Goal: Task Accomplishment & Management: Complete application form

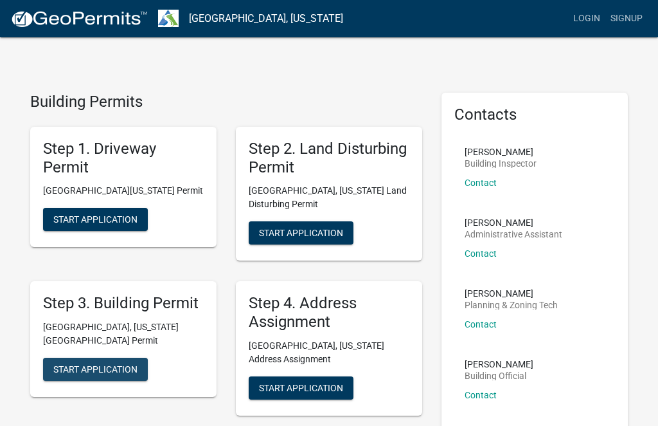
click at [95, 360] on button "Start Application" at bounding box center [95, 368] width 105 height 23
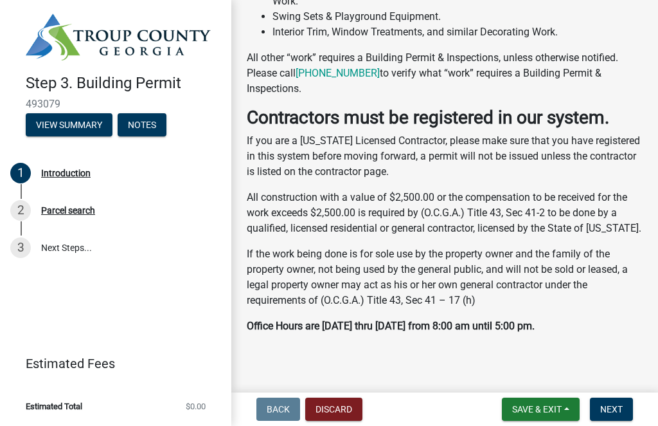
scroll to position [440, 0]
click at [616, 415] on button "Next" at bounding box center [611, 408] width 43 height 23
click at [613, 411] on span "Next" at bounding box center [612, 409] width 23 height 10
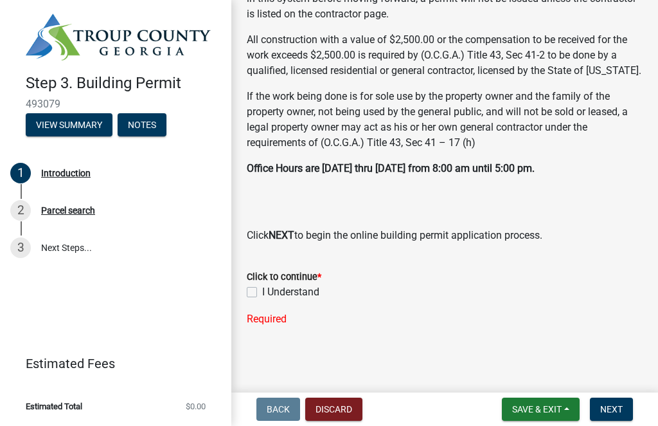
scroll to position [617, 0]
click at [262, 293] on label "I Understand" at bounding box center [290, 291] width 57 height 15
click at [262, 293] on input "I Understand" at bounding box center [266, 288] width 8 height 8
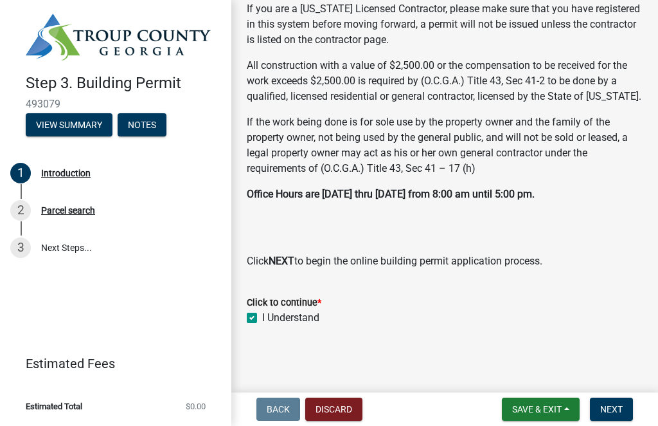
checkbox input "true"
click at [620, 418] on button "Next" at bounding box center [611, 408] width 43 height 23
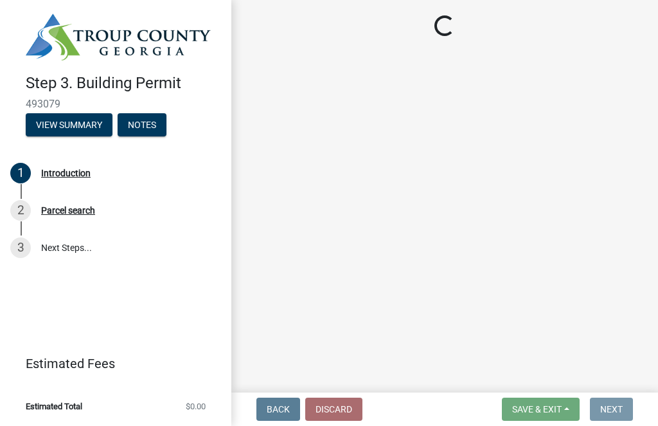
scroll to position [0, 0]
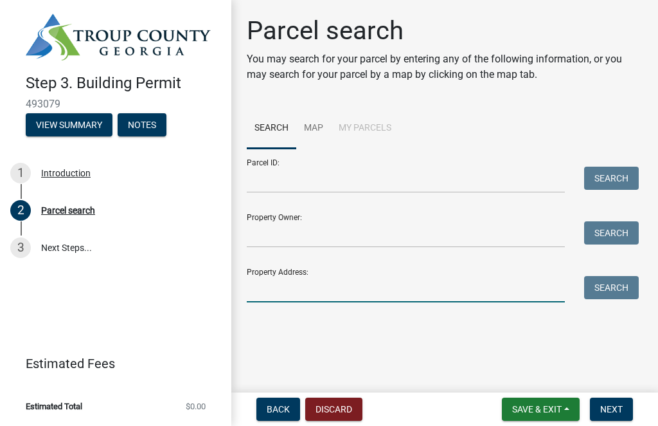
click at [277, 278] on input "Property Address:" at bounding box center [406, 289] width 318 height 26
click at [602, 296] on button "Search" at bounding box center [611, 287] width 55 height 23
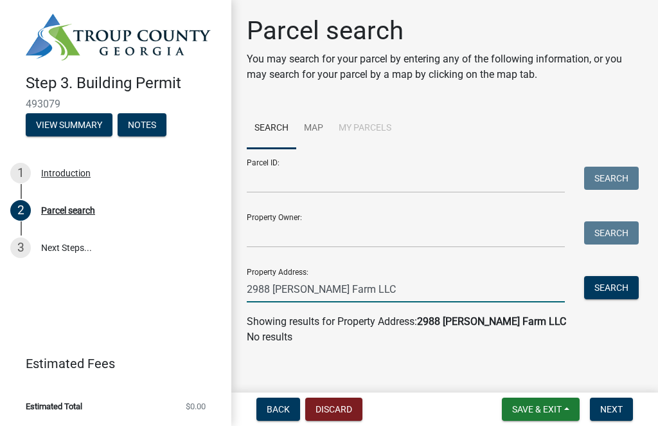
click at [388, 289] on input "2988 OverCash Farm LLC" at bounding box center [406, 289] width 318 height 26
click at [510, 332] on p "No results" at bounding box center [445, 336] width 396 height 15
click at [385, 293] on input "2988 OverCash Farm LLC" at bounding box center [406, 289] width 318 height 26
type input "2988 Roanoke Road, LaGrange, GA"
click at [608, 293] on button "Search" at bounding box center [611, 287] width 55 height 23
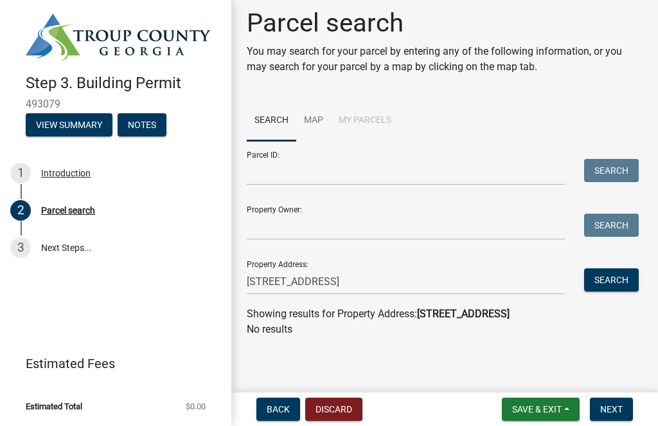
scroll to position [8, 0]
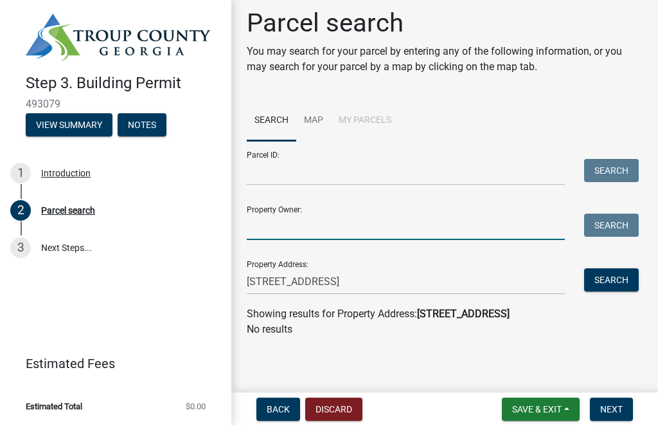
click at [371, 228] on input "Property Owner:" at bounding box center [406, 226] width 318 height 26
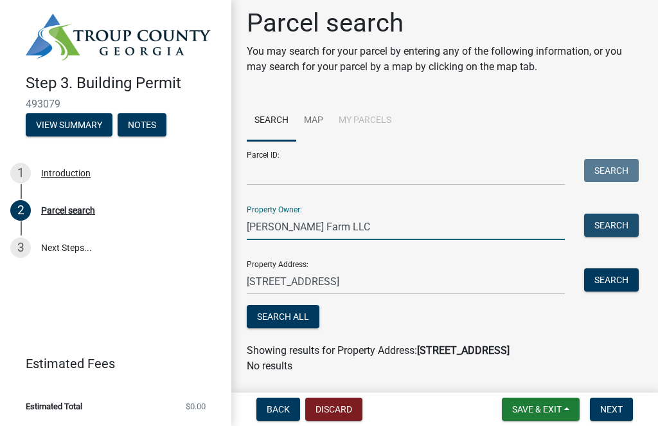
type input "OverCash Farm LLC"
click at [621, 235] on button "Search" at bounding box center [611, 224] width 55 height 23
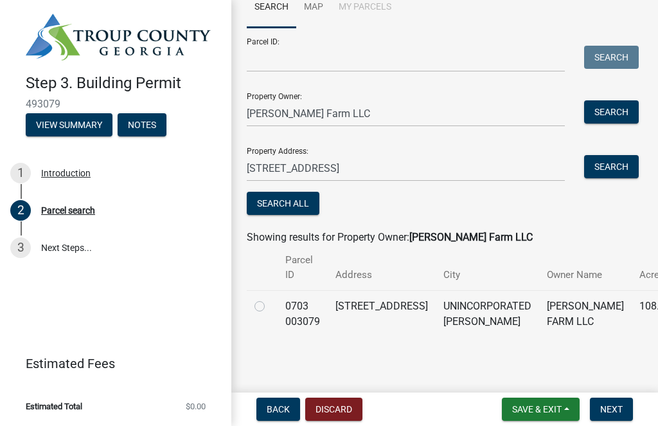
scroll to position [135, 0]
click at [270, 298] on label at bounding box center [270, 298] width 0 height 0
click at [270, 298] on 003079 "radio" at bounding box center [274, 302] width 8 height 8
radio 003079 "true"
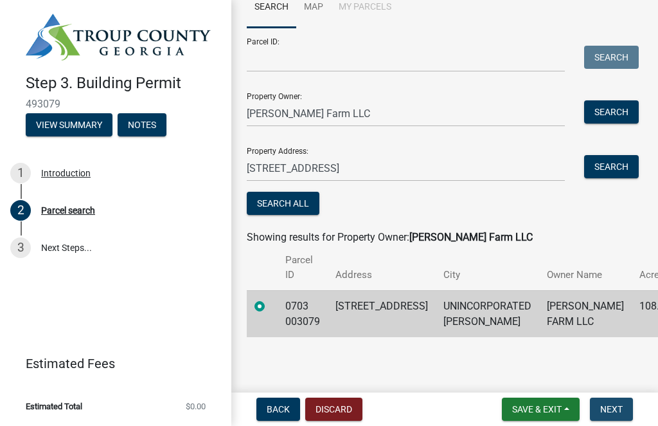
click at [615, 416] on button "Next" at bounding box center [611, 408] width 43 height 23
click at [613, 411] on span "Next" at bounding box center [612, 409] width 23 height 10
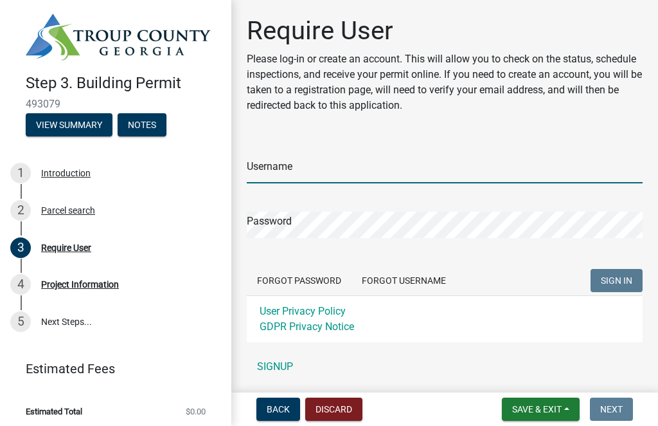
click at [318, 177] on input "Username" at bounding box center [445, 170] width 396 height 26
type input "D"
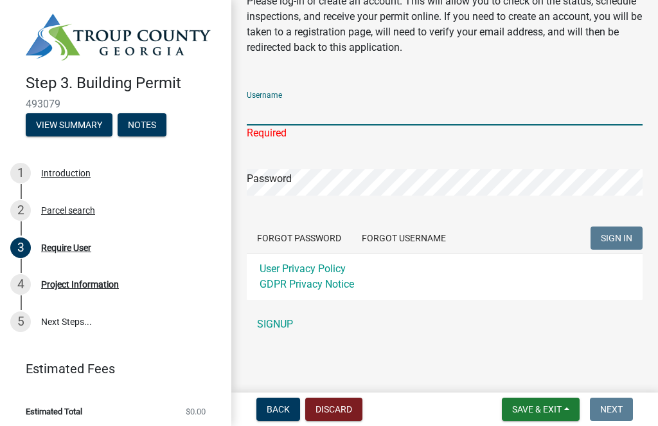
scroll to position [58, 0]
click at [279, 324] on link "SIGNUP" at bounding box center [445, 324] width 396 height 26
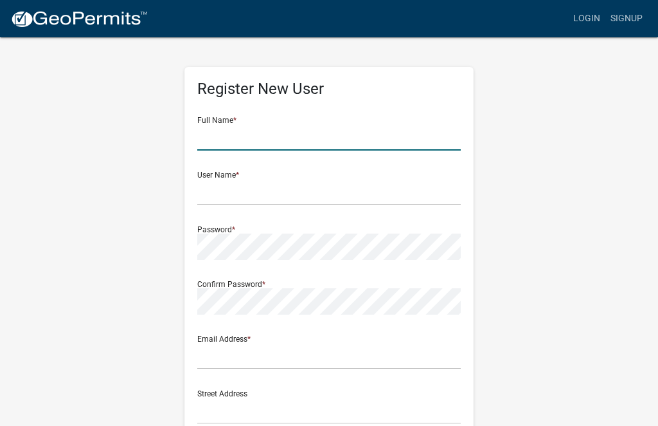
click at [234, 131] on input "text" at bounding box center [329, 137] width 264 height 26
type input "Donald"
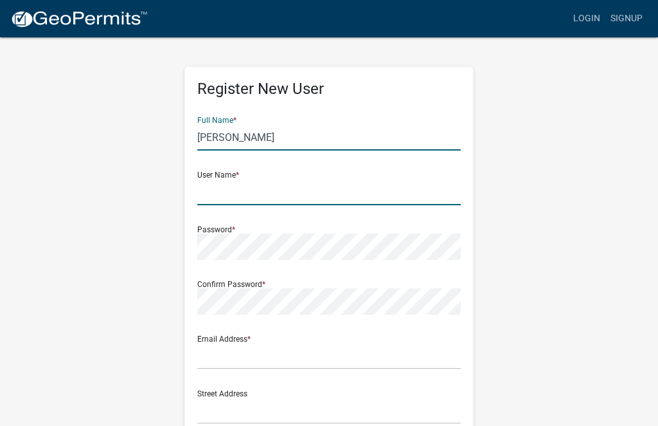
click at [224, 190] on input "text" at bounding box center [329, 192] width 264 height 26
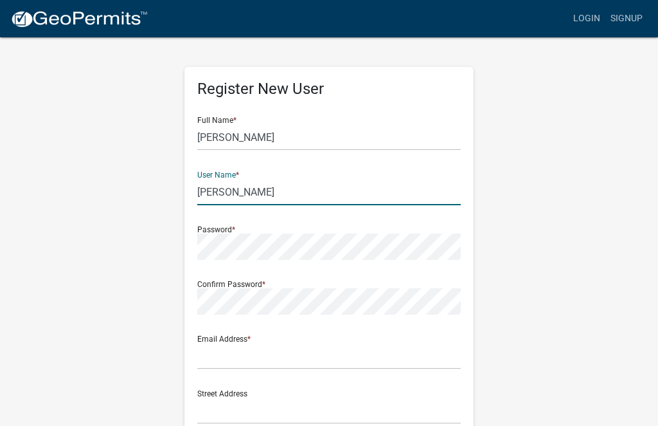
type input "[PERSON_NAME]"
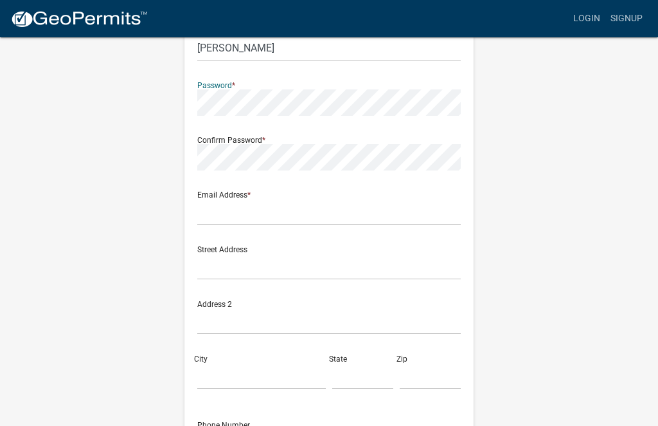
scroll to position [143, 0]
click at [231, 206] on input "text" at bounding box center [329, 212] width 264 height 26
type input "[EMAIL_ADDRESS][DOMAIN_NAME]"
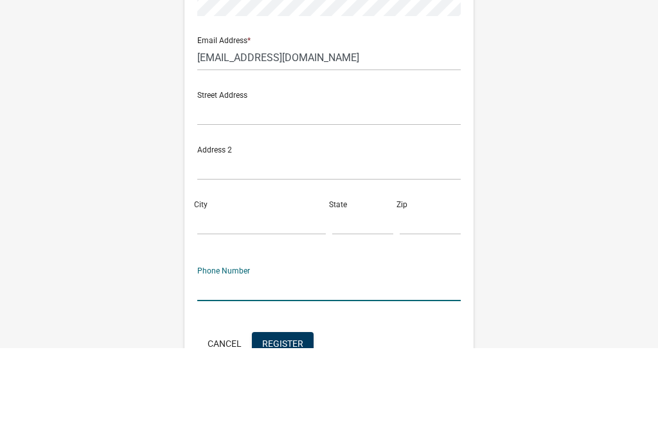
scroll to position [219, 0]
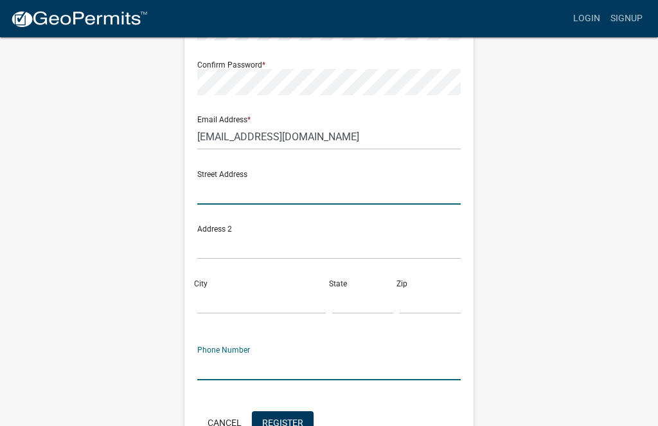
click at [220, 195] on input "text" at bounding box center [329, 191] width 264 height 26
type input "10071 Winding Ridge Dr"
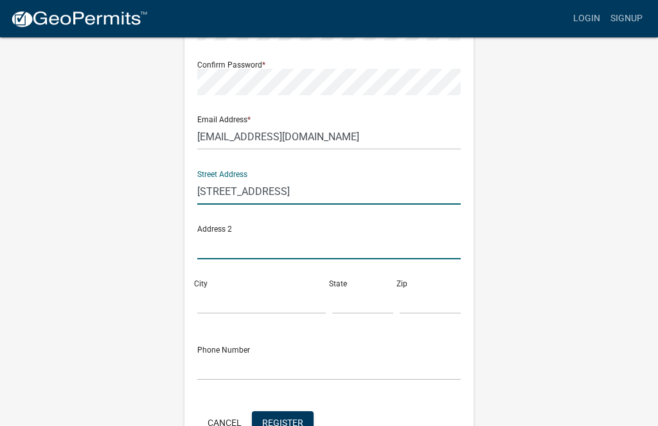
click at [227, 250] on input "text" at bounding box center [329, 246] width 264 height 26
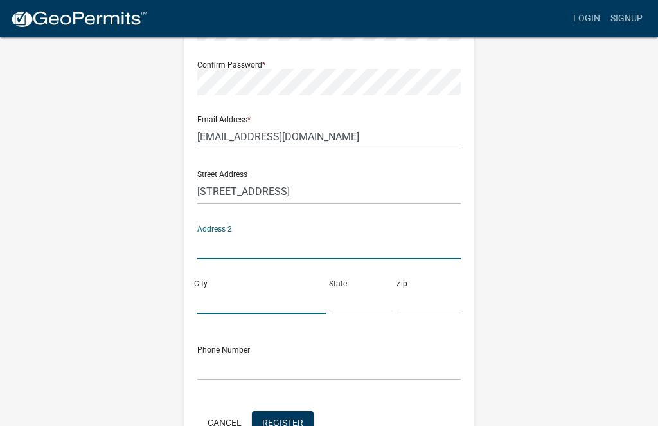
click at [230, 297] on input "City" at bounding box center [261, 300] width 129 height 26
type input "Shreveport"
click at [339, 296] on input "text" at bounding box center [362, 300] width 61 height 26
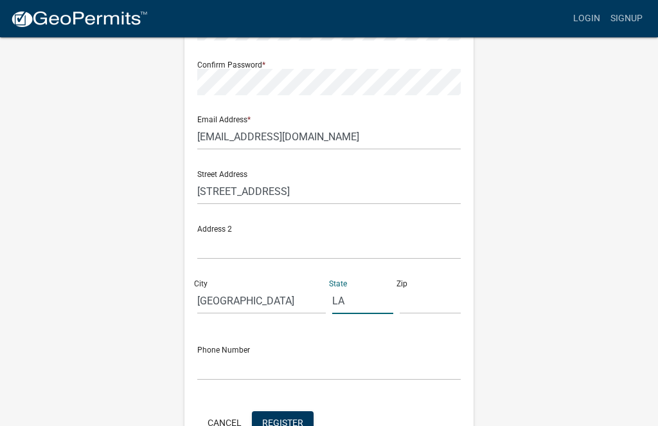
type input "LA"
click at [429, 307] on input "text" at bounding box center [430, 300] width 61 height 26
type input "71106"
click at [233, 372] on input "text" at bounding box center [329, 367] width 264 height 26
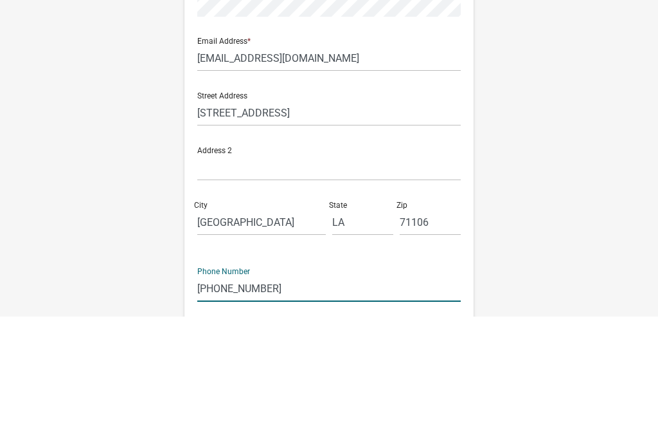
scroll to position [208, 0]
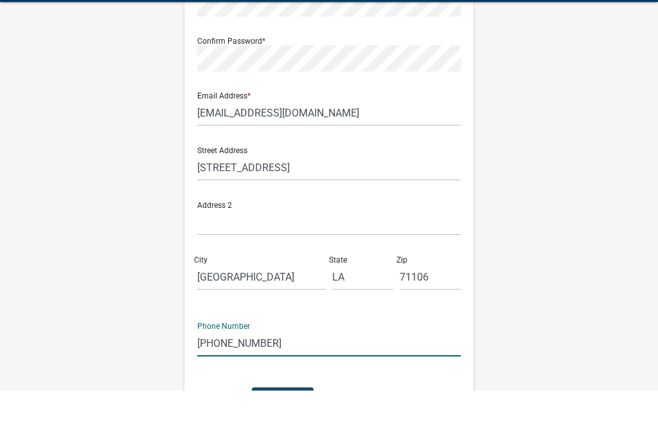
type input "[PHONE_NUMBER]"
click at [291, 425] on span "Register" at bounding box center [282, 433] width 41 height 10
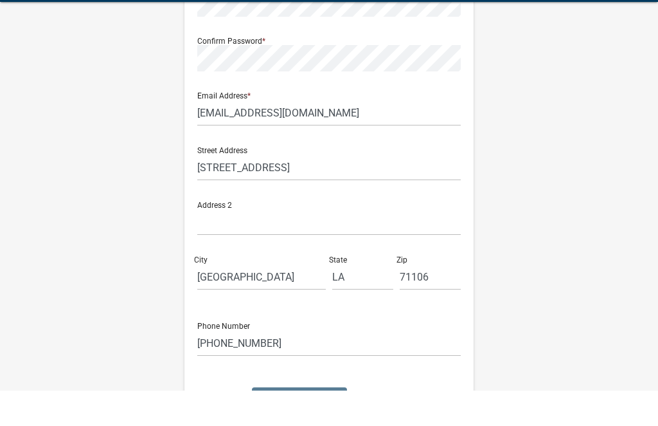
scroll to position [0, 0]
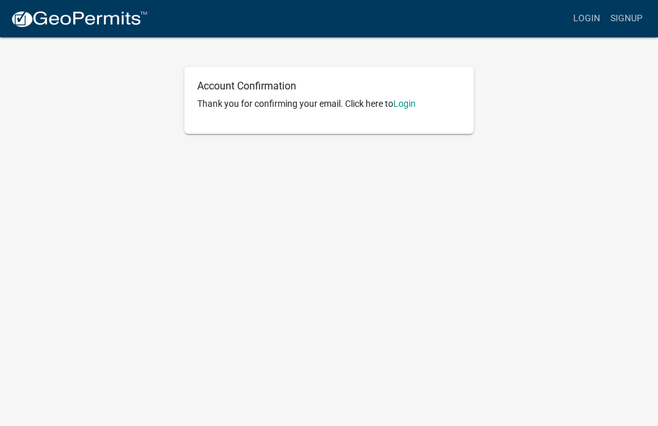
click at [413, 107] on link "Login" at bounding box center [404, 103] width 23 height 10
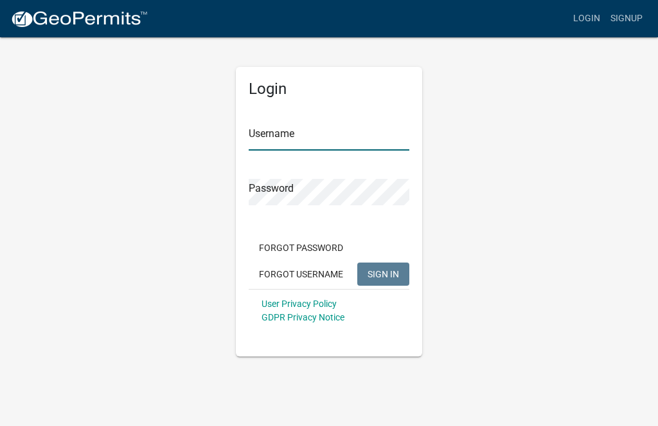
click at [275, 137] on input "Username" at bounding box center [329, 137] width 161 height 26
type input "[PERSON_NAME]"
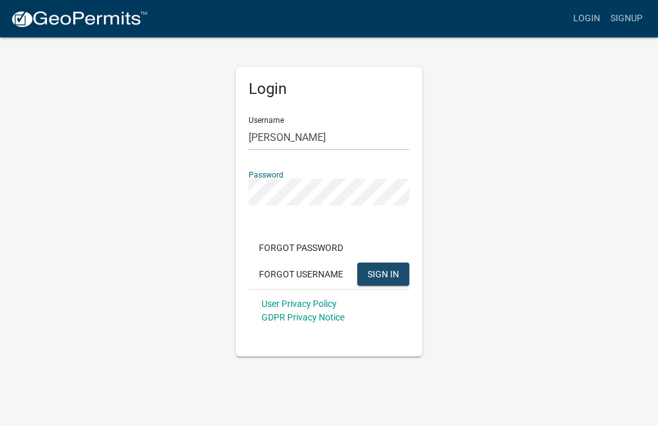
click at [392, 273] on span "SIGN IN" at bounding box center [384, 273] width 32 height 10
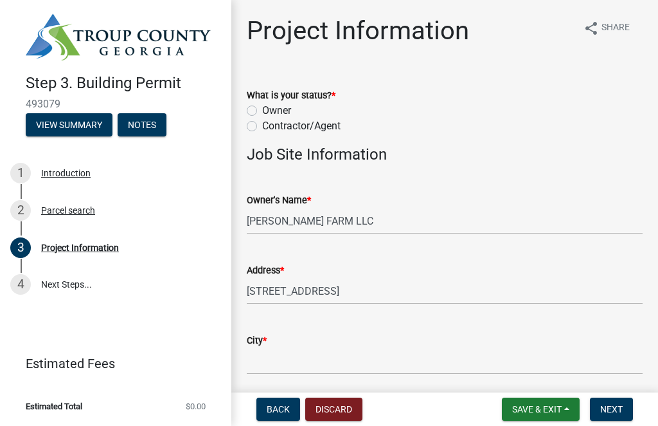
click at [262, 114] on label "Owner" at bounding box center [276, 110] width 29 height 15
click at [262, 111] on input "Owner" at bounding box center [266, 107] width 8 height 8
radio input "true"
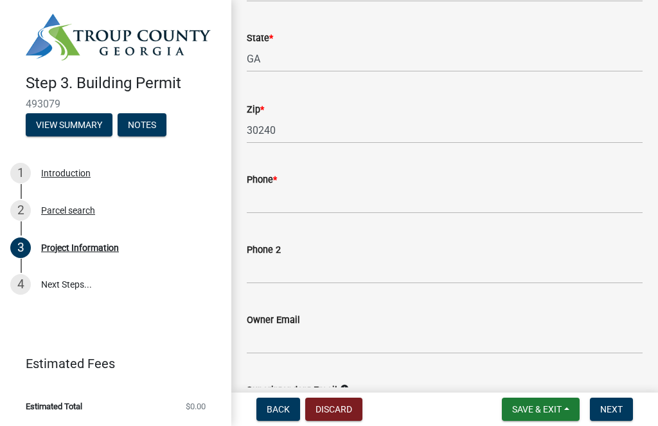
scroll to position [370, 0]
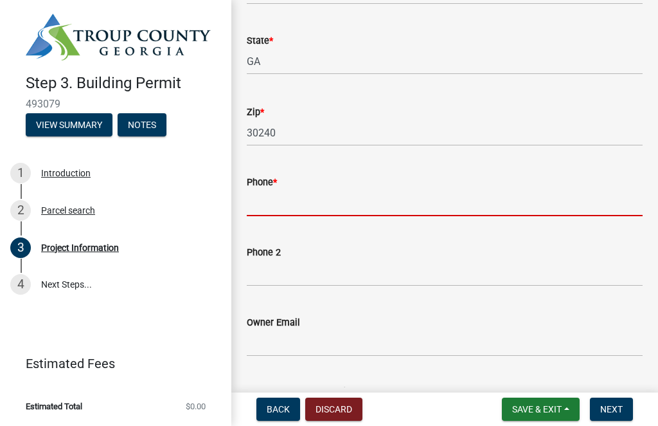
click at [267, 197] on input "Phone *" at bounding box center [445, 203] width 396 height 26
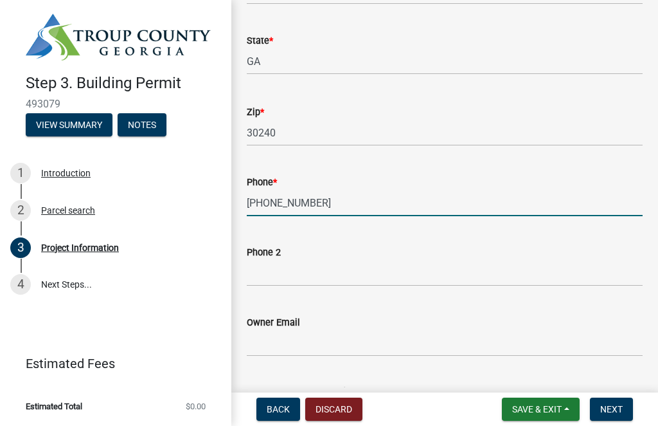
type input "[PHONE_NUMBER]"
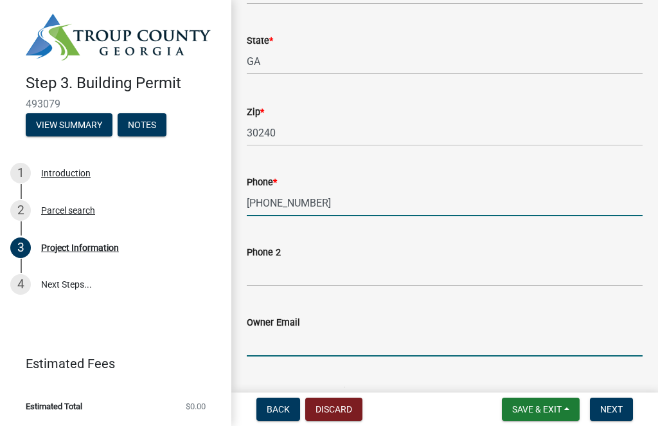
click at [298, 342] on input "Owner Email" at bounding box center [445, 343] width 396 height 26
type input "[EMAIL_ADDRESS][DOMAIN_NAME]"
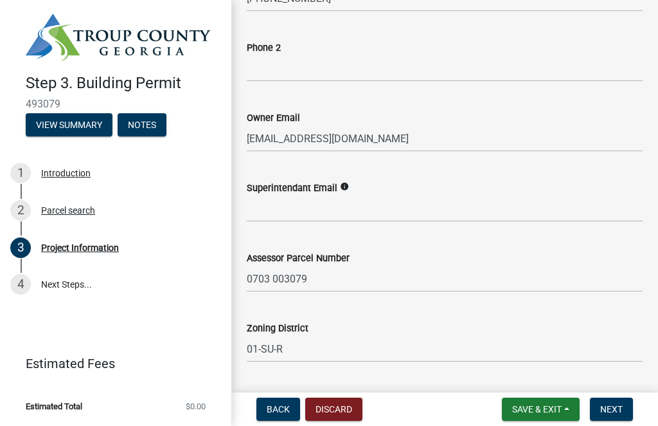
scroll to position [578, 0]
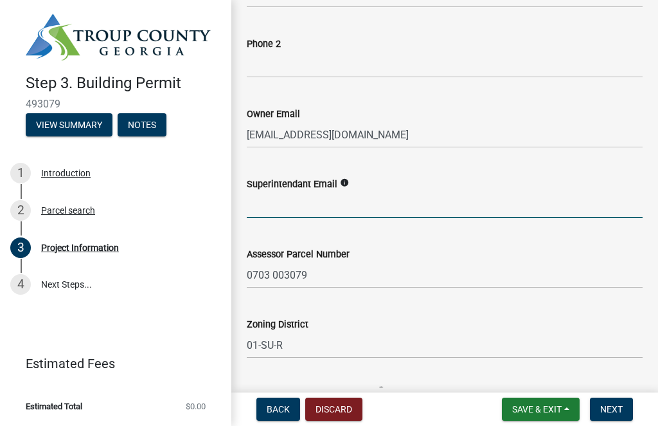
click at [383, 211] on input "Superintendant Email" at bounding box center [445, 205] width 396 height 26
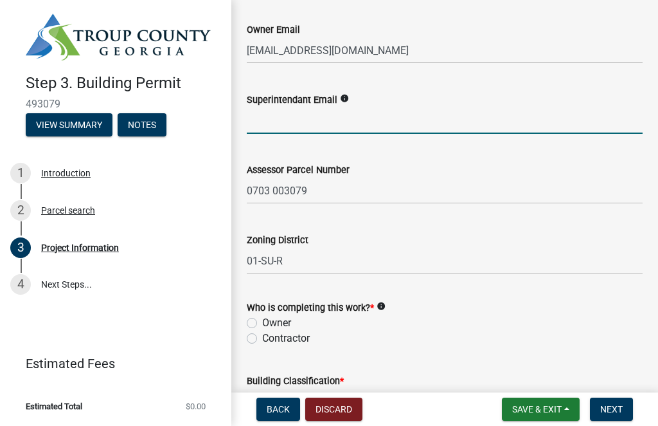
scroll to position [665, 0]
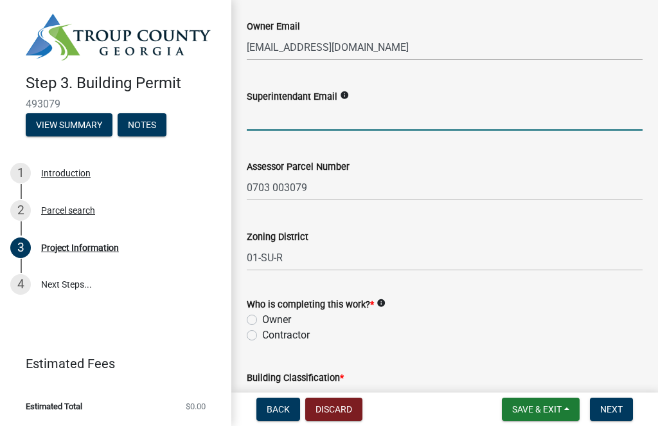
click at [262, 322] on label "Owner" at bounding box center [276, 319] width 29 height 15
click at [262, 320] on input "Owner" at bounding box center [266, 316] width 8 height 8
radio input "true"
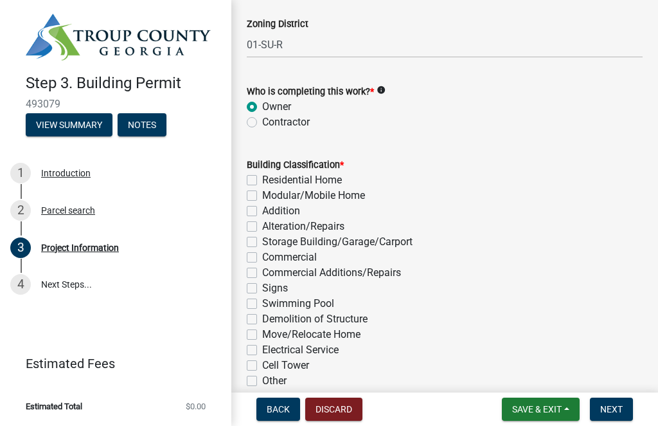
scroll to position [893, 0]
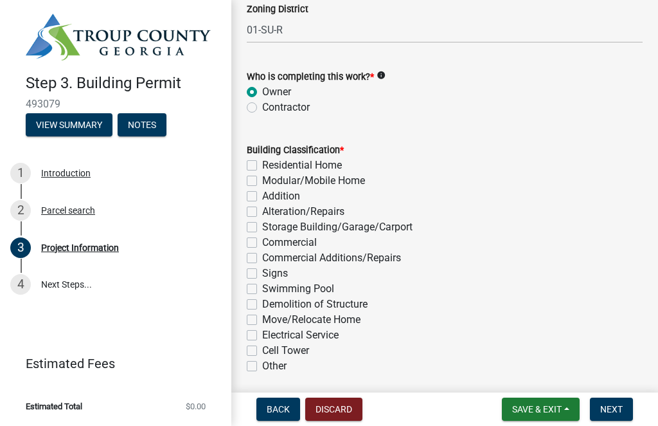
click at [257, 158] on div "Residential Home" at bounding box center [445, 165] width 396 height 15
click at [262, 163] on label "Residential Home" at bounding box center [302, 165] width 80 height 15
click at [262, 163] on input "Residential Home" at bounding box center [266, 162] width 8 height 8
checkbox input "true"
checkbox input "false"
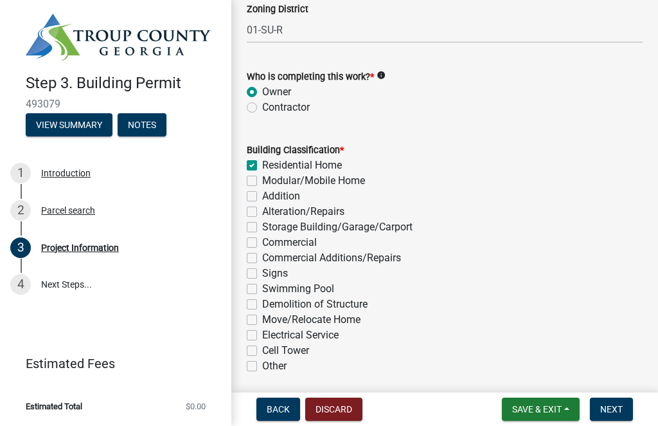
checkbox input "false"
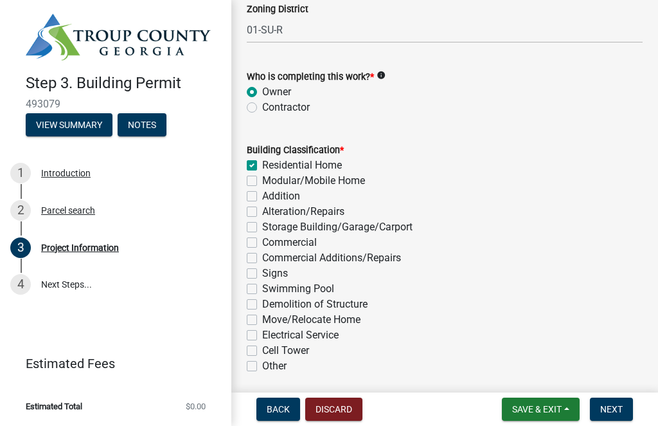
checkbox input "false"
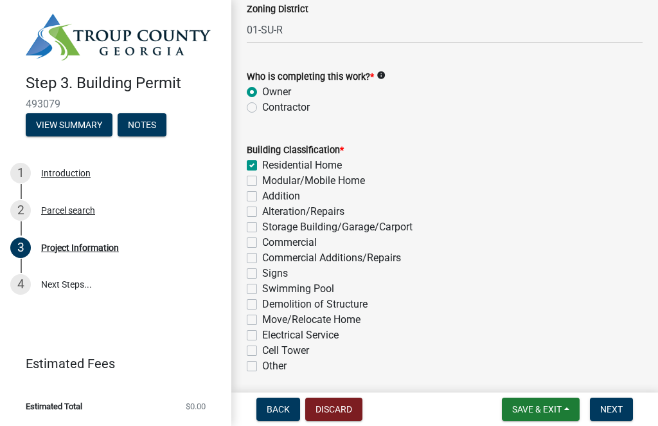
checkbox input "false"
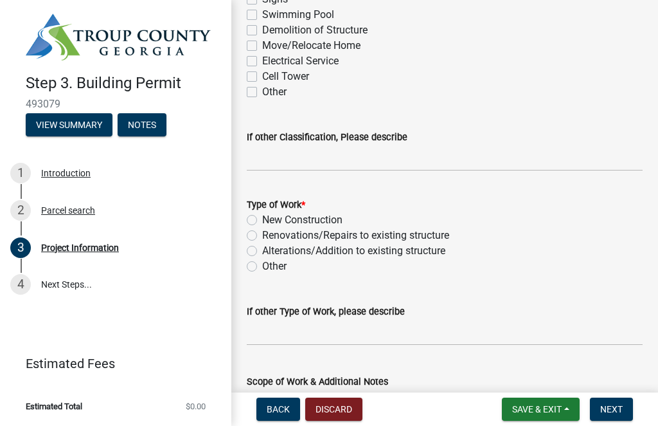
scroll to position [1174, 0]
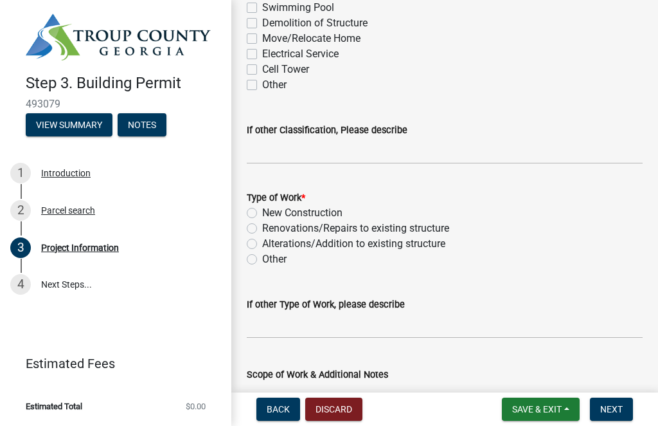
click at [259, 209] on div "New Construction" at bounding box center [445, 212] width 396 height 15
click at [262, 208] on label "New Construction" at bounding box center [302, 212] width 80 height 15
click at [262, 208] on input "New Construction" at bounding box center [266, 209] width 8 height 8
radio input "true"
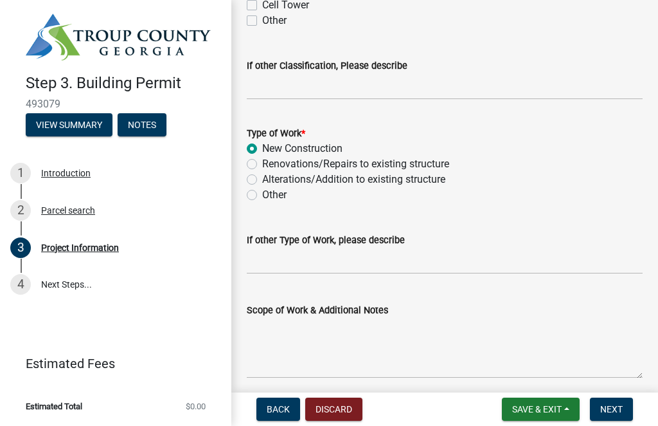
scroll to position [1239, 0]
click at [310, 263] on input "If other Type of Work, please describe" at bounding box center [445, 260] width 396 height 26
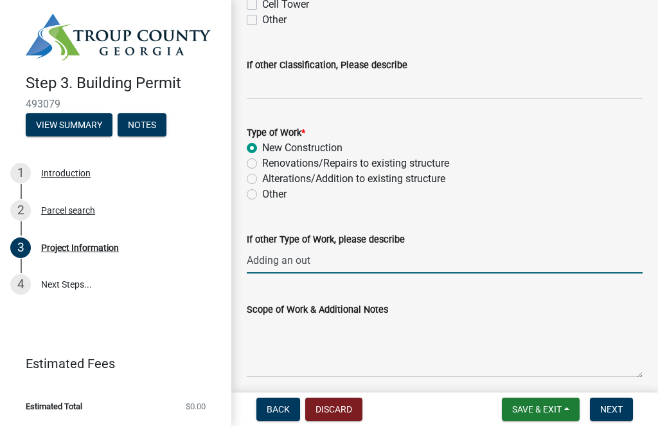
type input "Adding an out"
click at [262, 174] on label "Alterations/Addition to existing structure" at bounding box center [353, 178] width 183 height 15
click at [262, 174] on input "Alterations/Addition to existing structure" at bounding box center [266, 175] width 8 height 8
radio input "true"
click at [325, 259] on input "Adding an out" at bounding box center [445, 260] width 396 height 26
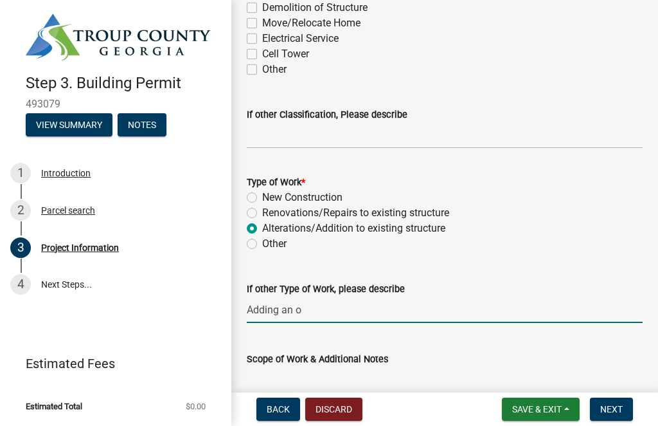
scroll to position [1190, 0]
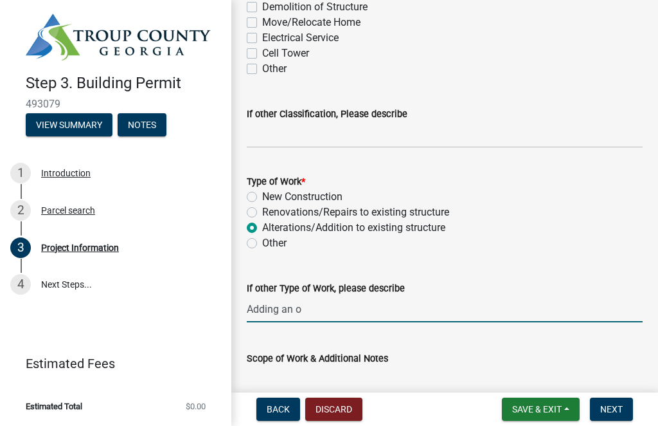
type input "Adding an o"
click at [324, 134] on input "If other Classification, Please describe" at bounding box center [445, 135] width 396 height 26
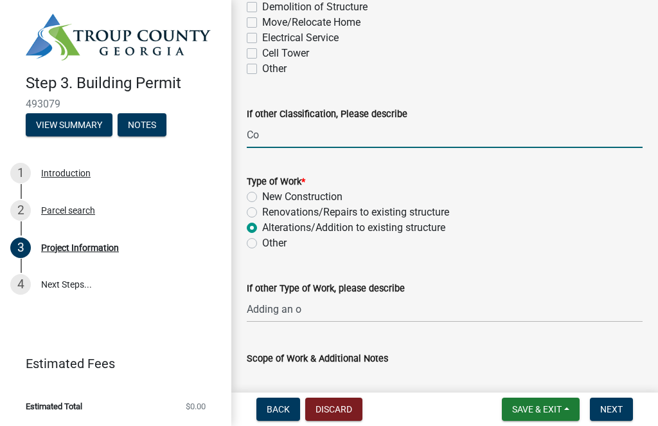
type input "C"
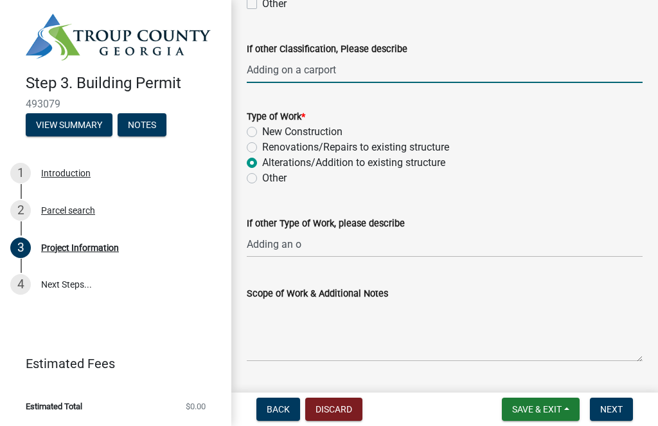
scroll to position [1258, 0]
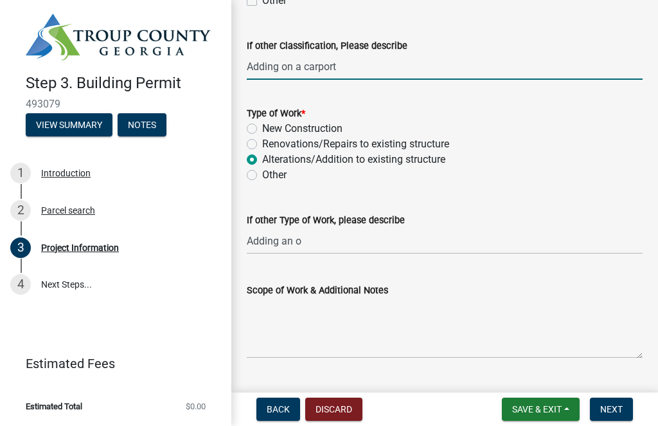
type input "Adding on a carport"
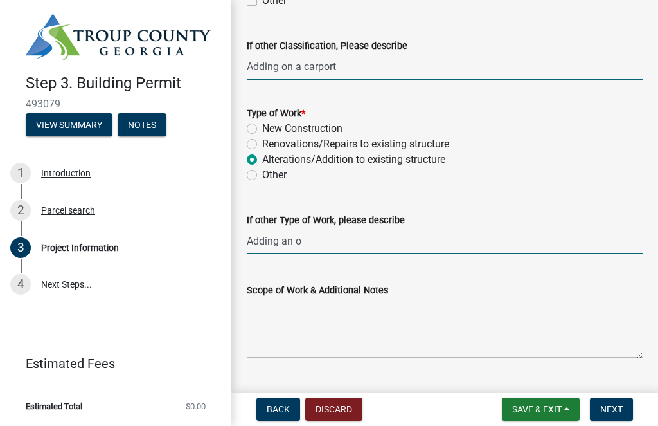
click at [313, 246] on input "Adding an o" at bounding box center [445, 241] width 396 height 26
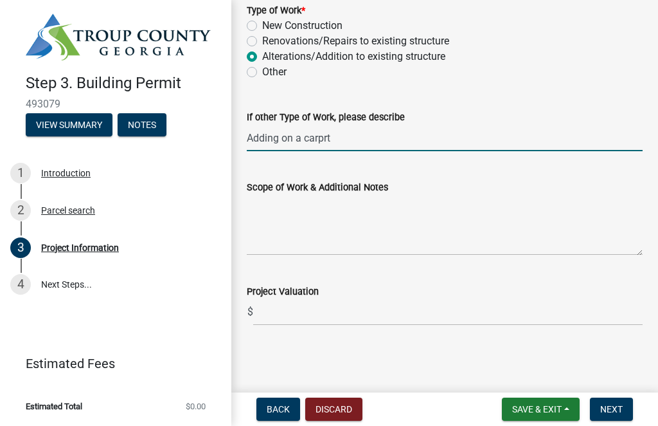
scroll to position [1360, 0]
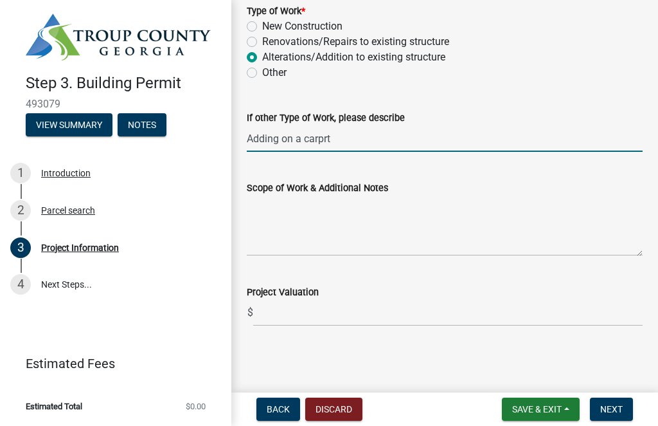
type input "Adding on a carprt"
click at [295, 313] on input "text" at bounding box center [448, 313] width 390 height 26
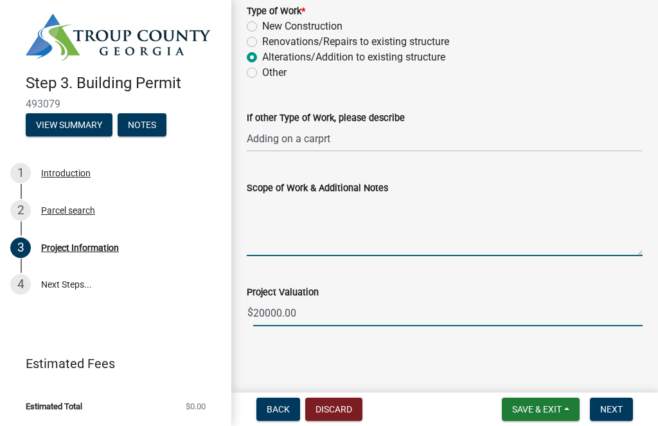
click at [282, 233] on textarea "Scope of Work & Additional Notes" at bounding box center [445, 225] width 396 height 60
type input "20000"
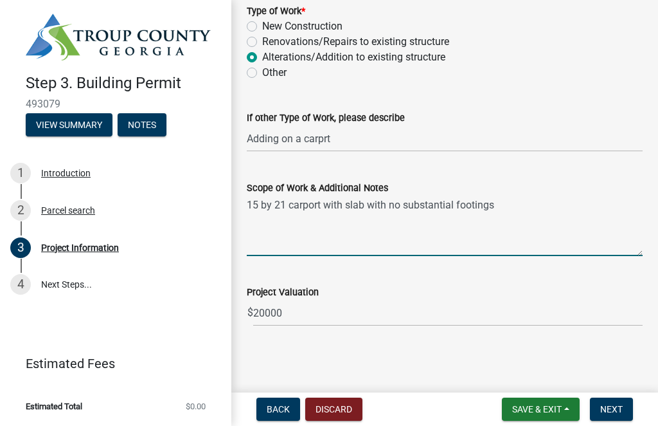
type textarea "15 by 21 carport with slab with no substantial footings"
click at [287, 314] on input "20000" at bounding box center [448, 313] width 390 height 26
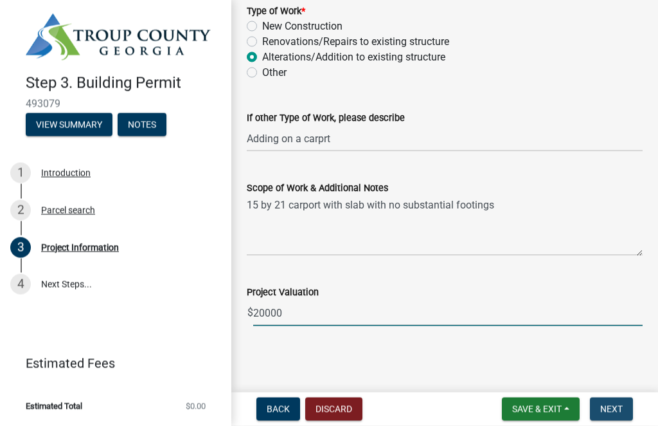
click at [622, 419] on button "Next" at bounding box center [611, 408] width 43 height 23
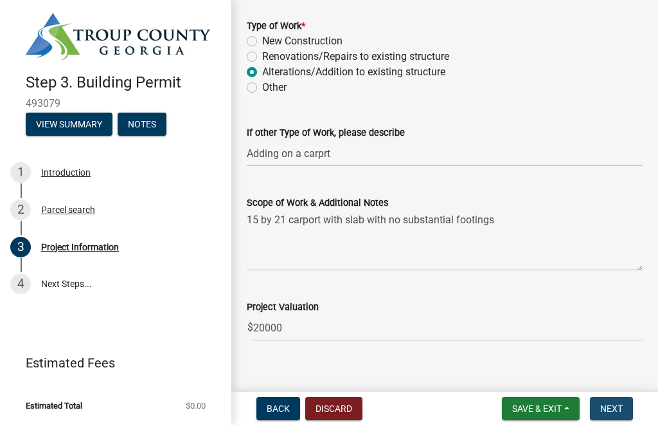
click at [617, 415] on button "Next" at bounding box center [611, 408] width 43 height 23
click at [619, 414] on button "Next" at bounding box center [611, 408] width 43 height 23
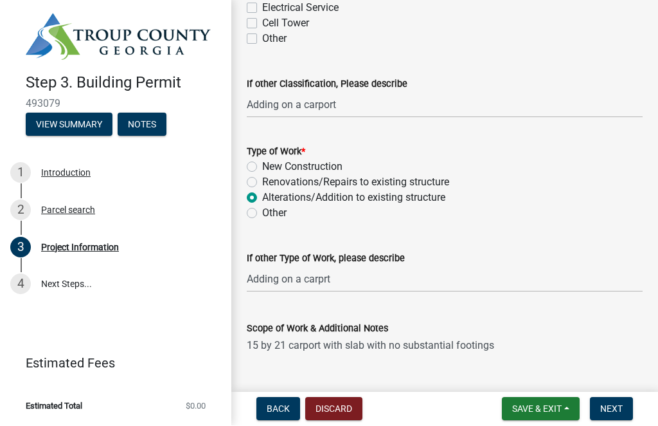
scroll to position [1222, 0]
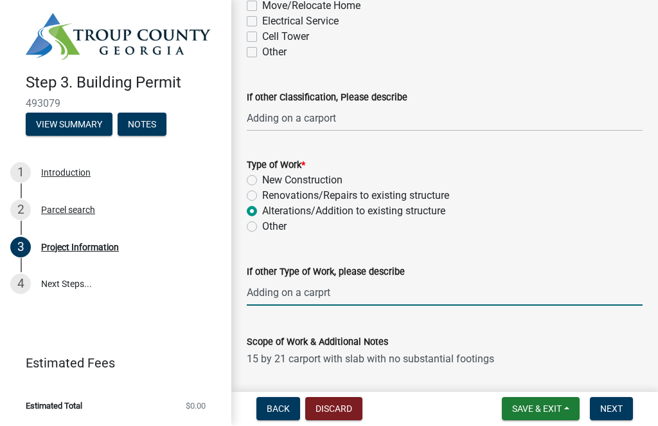
click at [340, 293] on input "Adding on a carprt" at bounding box center [445, 293] width 396 height 26
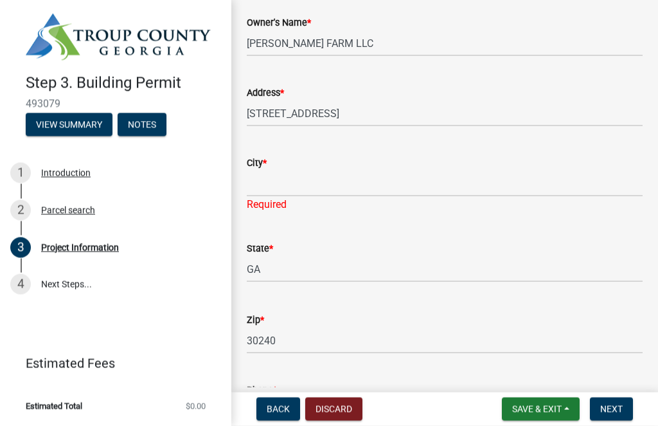
scroll to position [176, 0]
type input "Adding on a carport"
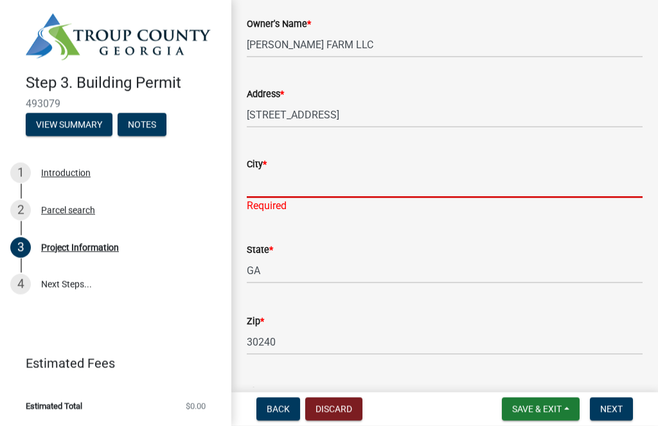
click at [285, 191] on input "City *" at bounding box center [445, 185] width 396 height 26
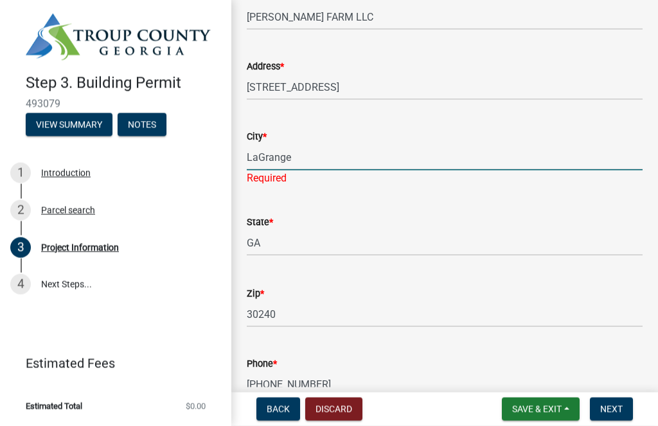
scroll to position [247, 0]
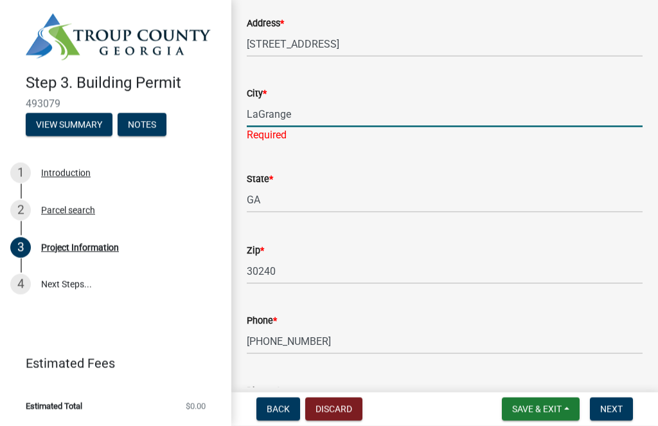
type input "LaGrange"
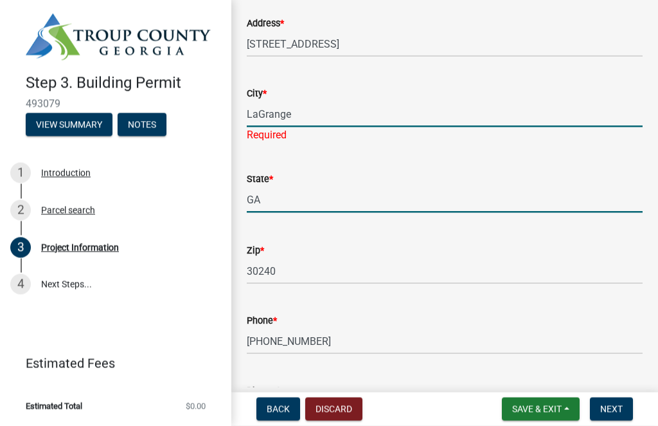
click at [512, 194] on input "GA" at bounding box center [445, 199] width 396 height 26
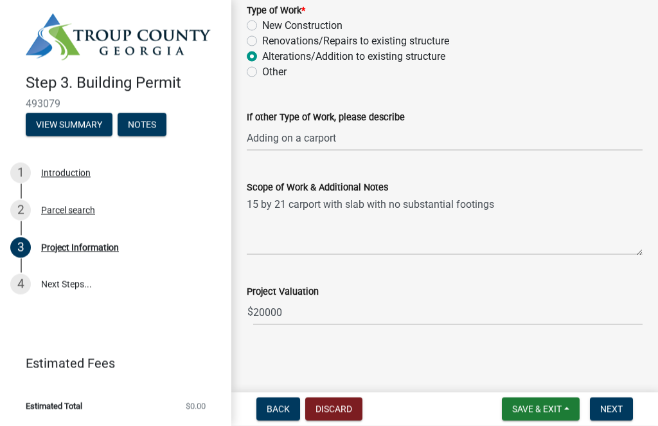
scroll to position [1360, 0]
click at [623, 414] on button "Next" at bounding box center [611, 408] width 43 height 23
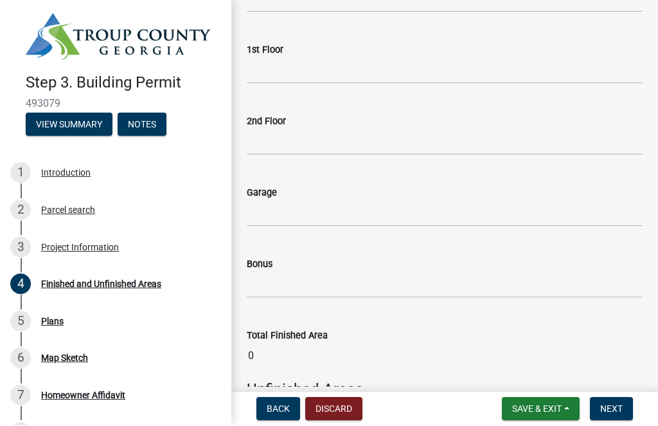
scroll to position [214, 0]
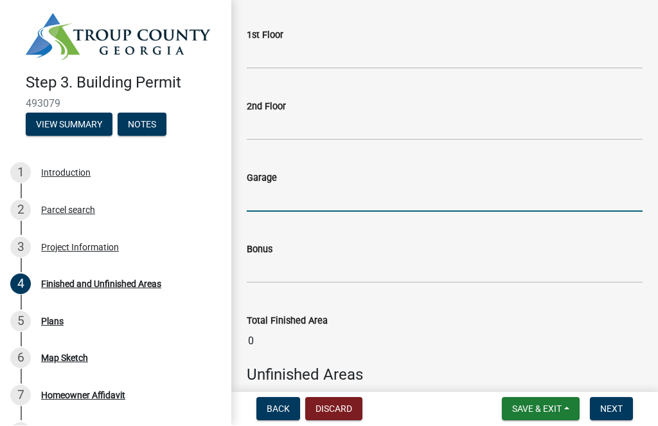
click at [287, 205] on input "text" at bounding box center [445, 199] width 396 height 26
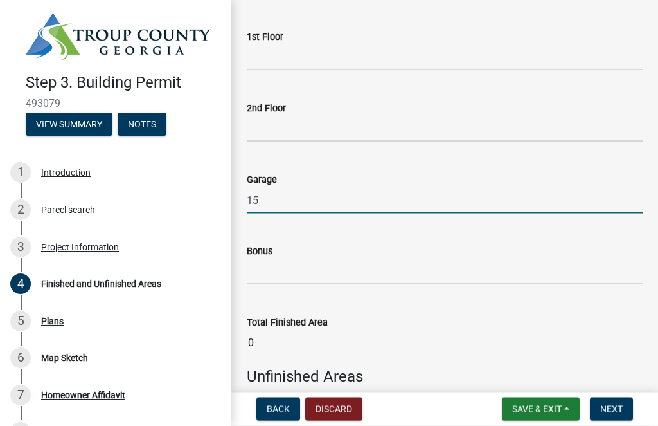
type input "1"
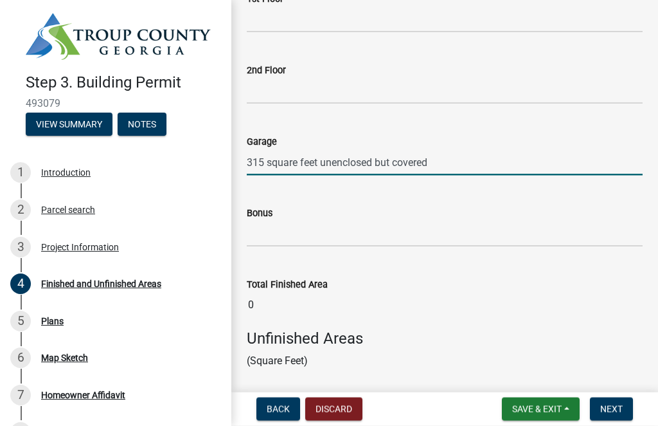
scroll to position [250, 0]
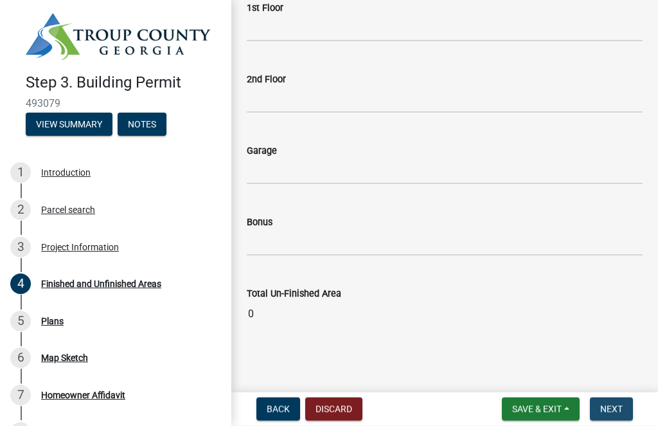
click at [627, 413] on button "Next" at bounding box center [611, 408] width 43 height 23
click at [617, 417] on button "Next" at bounding box center [611, 408] width 43 height 23
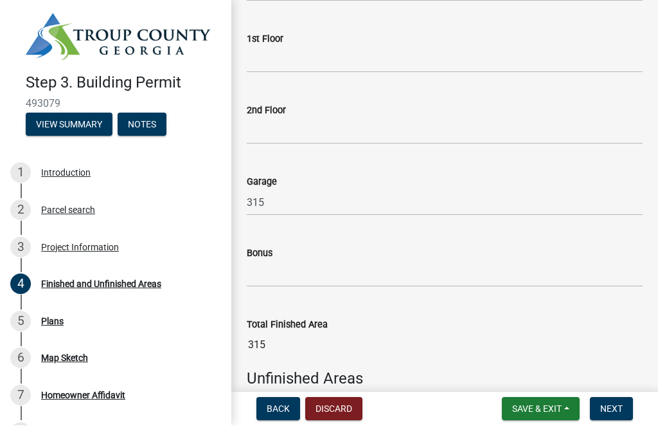
scroll to position [176, 0]
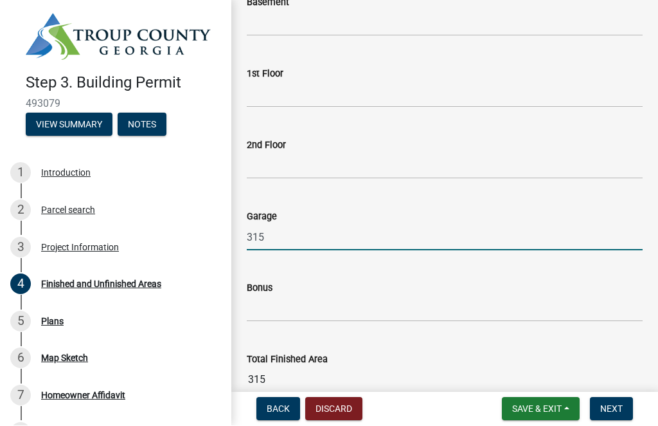
click at [289, 237] on input "315" at bounding box center [445, 237] width 396 height 26
type input "3"
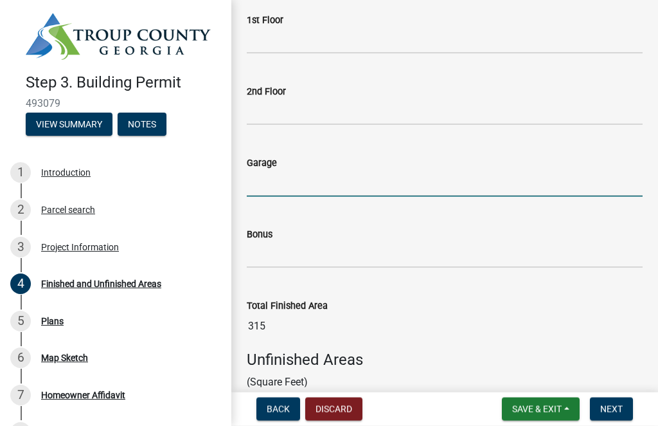
scroll to position [235, 0]
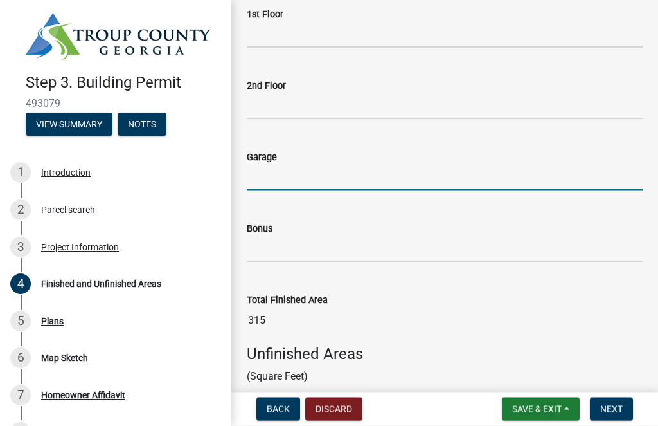
click at [296, 186] on input "text" at bounding box center [445, 178] width 396 height 26
click at [613, 413] on span "Next" at bounding box center [612, 409] width 23 height 10
type input "315"
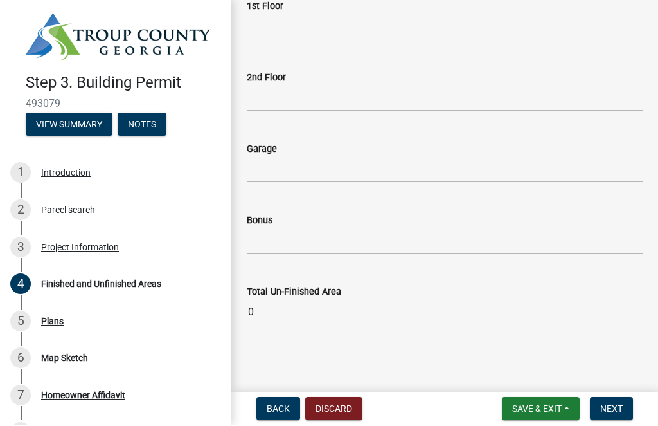
scroll to position [719, 0]
click at [613, 411] on span "Next" at bounding box center [612, 409] width 23 height 10
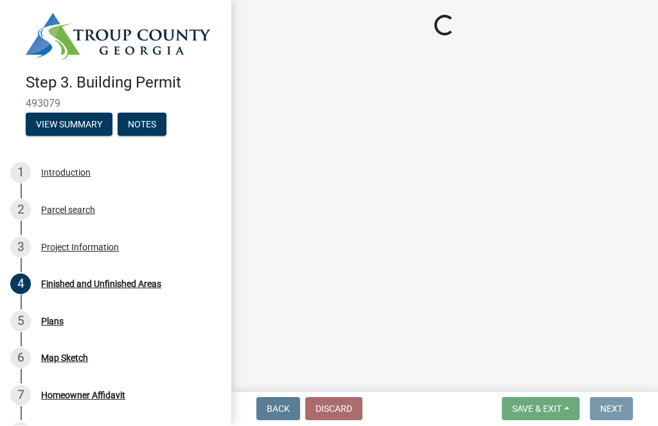
scroll to position [0, 0]
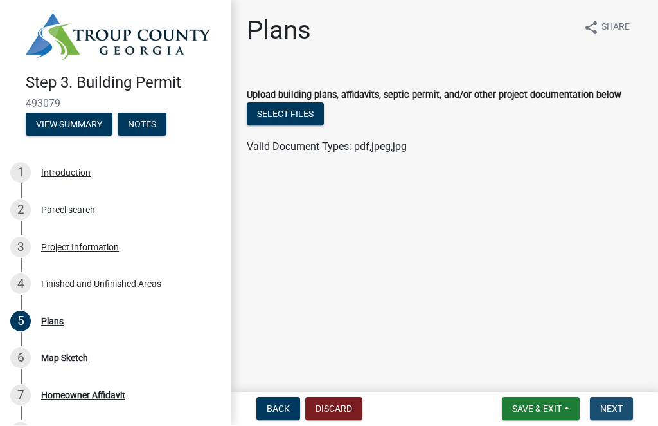
click at [617, 411] on span "Next" at bounding box center [612, 409] width 23 height 10
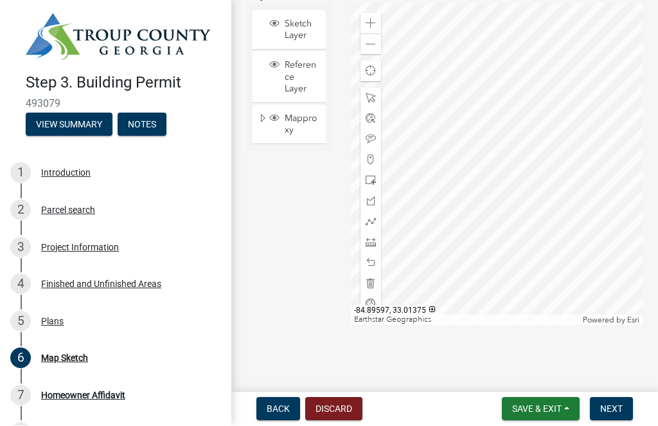
scroll to position [235, 0]
click at [287, 33] on span "Sketch Layer" at bounding box center [302, 30] width 40 height 23
click at [296, 30] on span "Sketch Layer" at bounding box center [302, 30] width 40 height 23
click at [378, 183] on div at bounding box center [371, 180] width 21 height 21
click at [620, 410] on span "Next" at bounding box center [612, 409] width 23 height 10
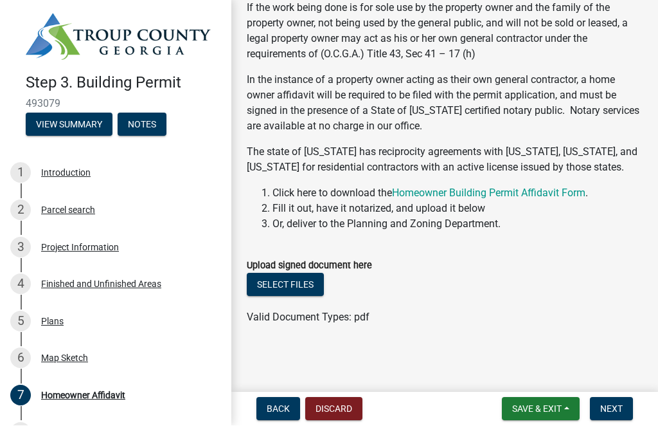
scroll to position [169, 0]
click at [617, 410] on span "Next" at bounding box center [612, 409] width 23 height 10
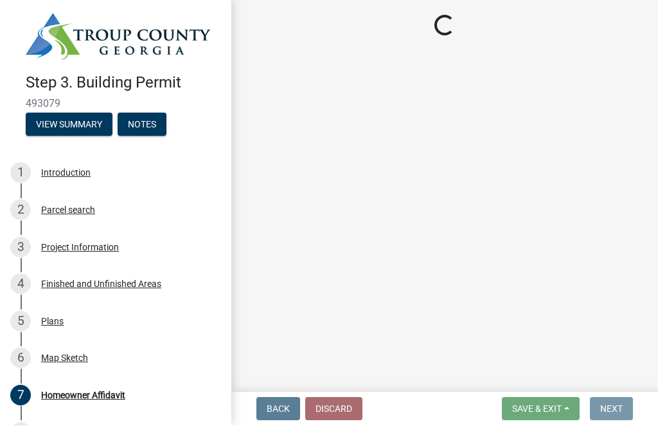
scroll to position [0, 0]
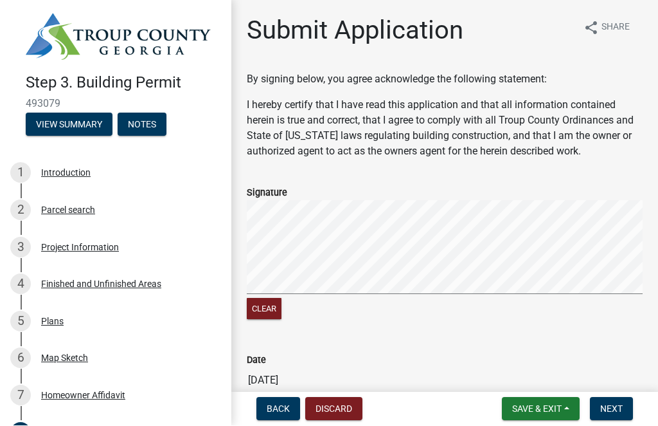
click at [279, 298] on button "Clear" at bounding box center [264, 308] width 35 height 21
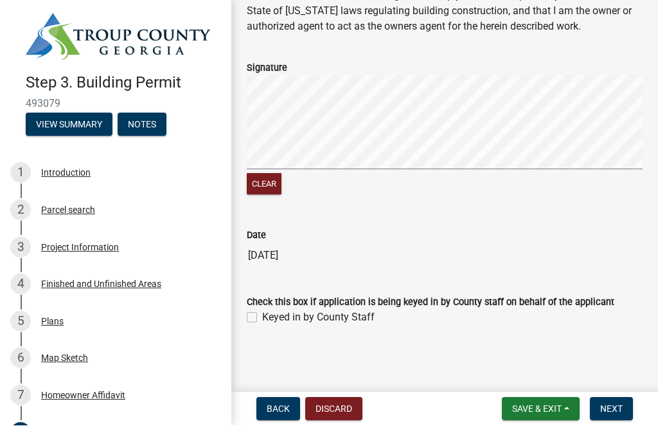
scroll to position [129, 0]
click at [622, 411] on span "Next" at bounding box center [612, 409] width 23 height 10
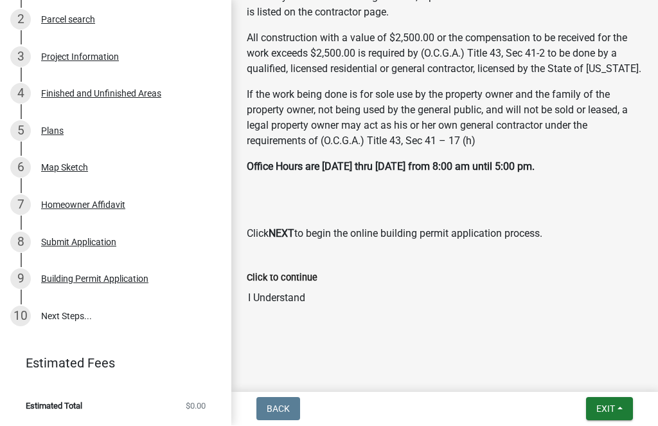
scroll to position [215, 0]
click at [608, 406] on span "Exit" at bounding box center [606, 409] width 19 height 10
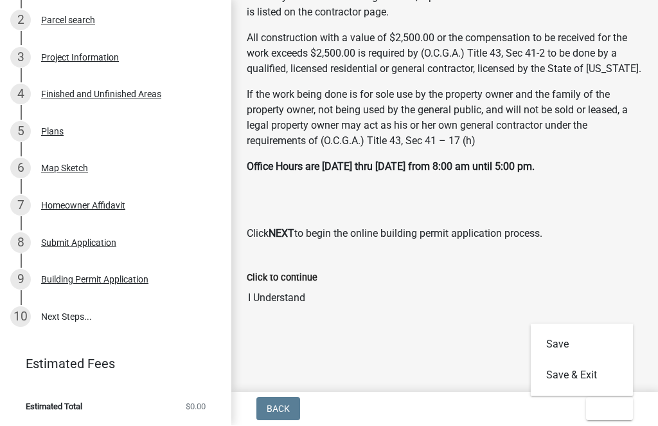
click at [619, 417] on button "Exit" at bounding box center [609, 408] width 47 height 23
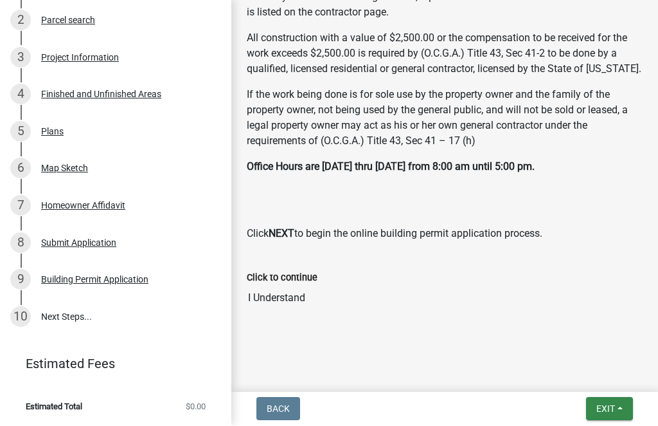
click at [606, 405] on span "Exit" at bounding box center [606, 409] width 19 height 10
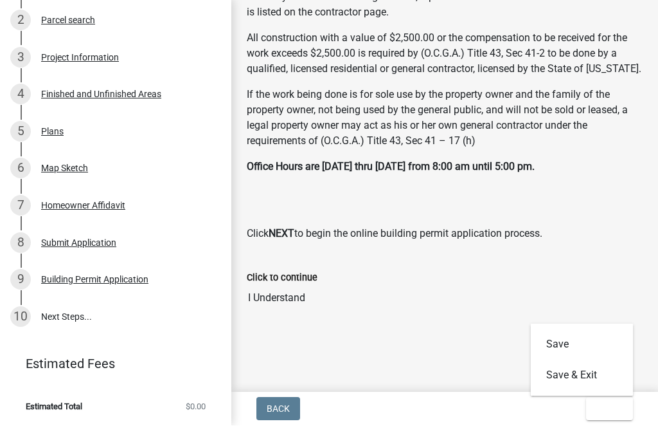
click at [592, 378] on button "Save & Exit" at bounding box center [582, 375] width 103 height 31
